Goal: Check status: Check status

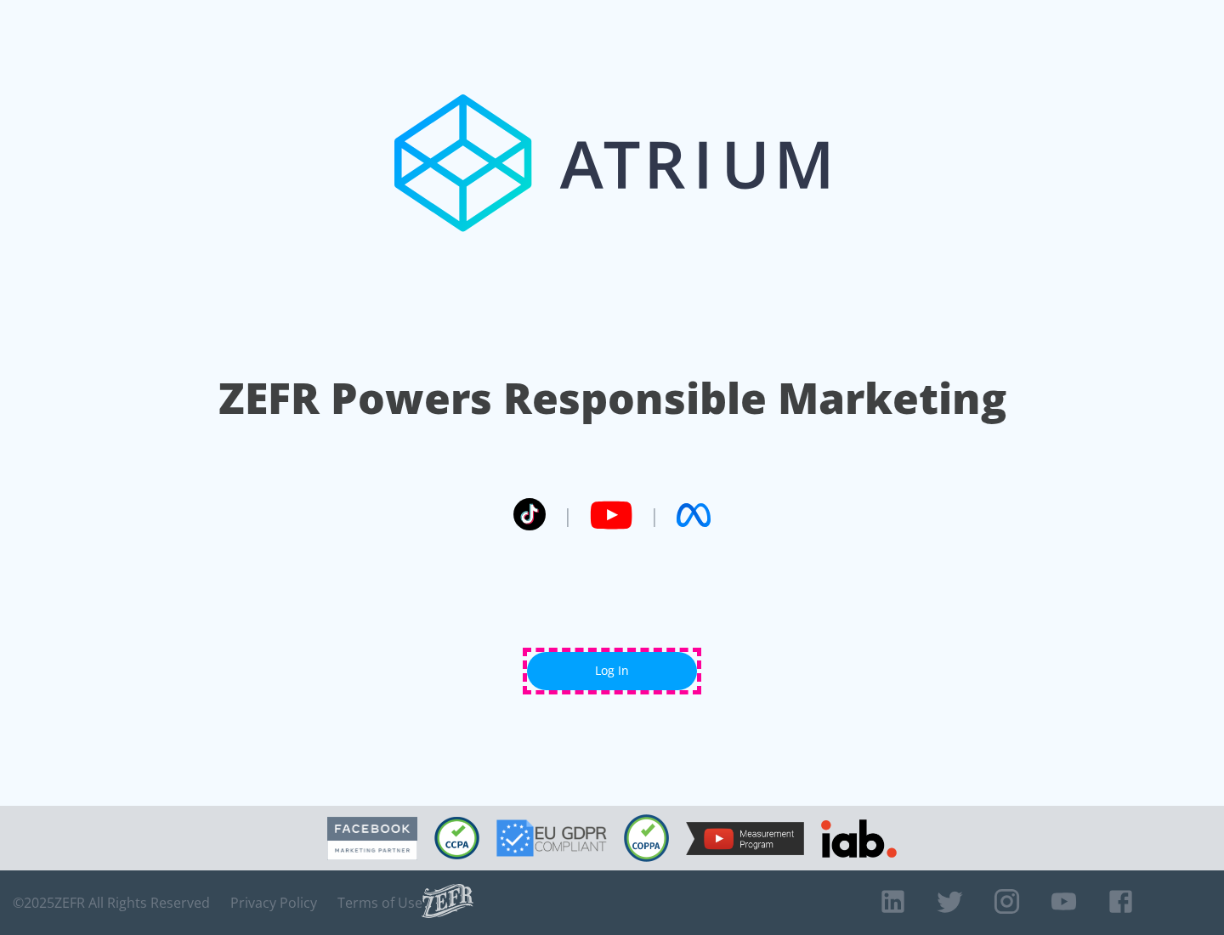
click at [612, 670] on link "Log In" at bounding box center [612, 671] width 170 height 38
